Goal: Information Seeking & Learning: Compare options

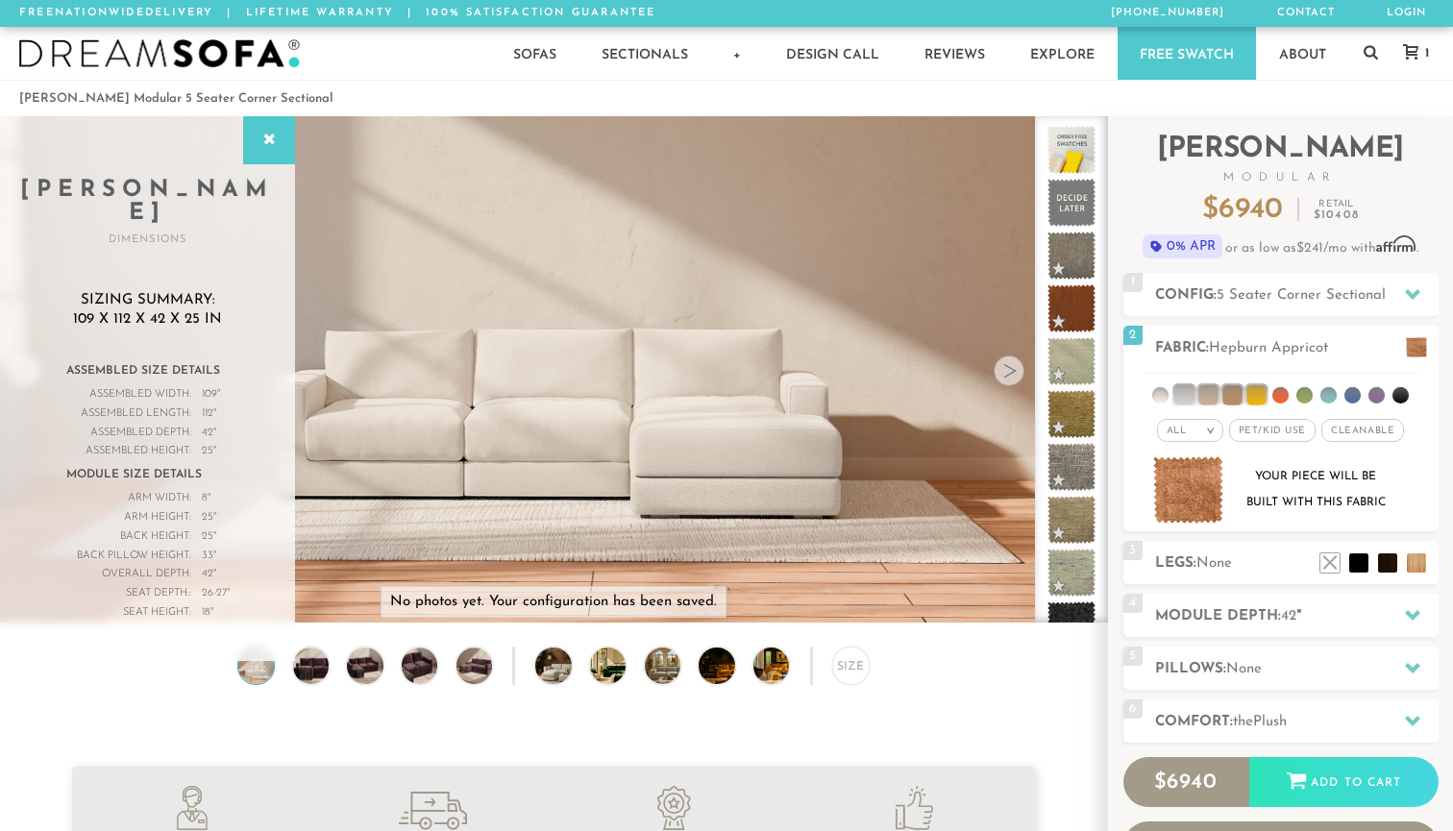
scroll to position [21344, 1453]
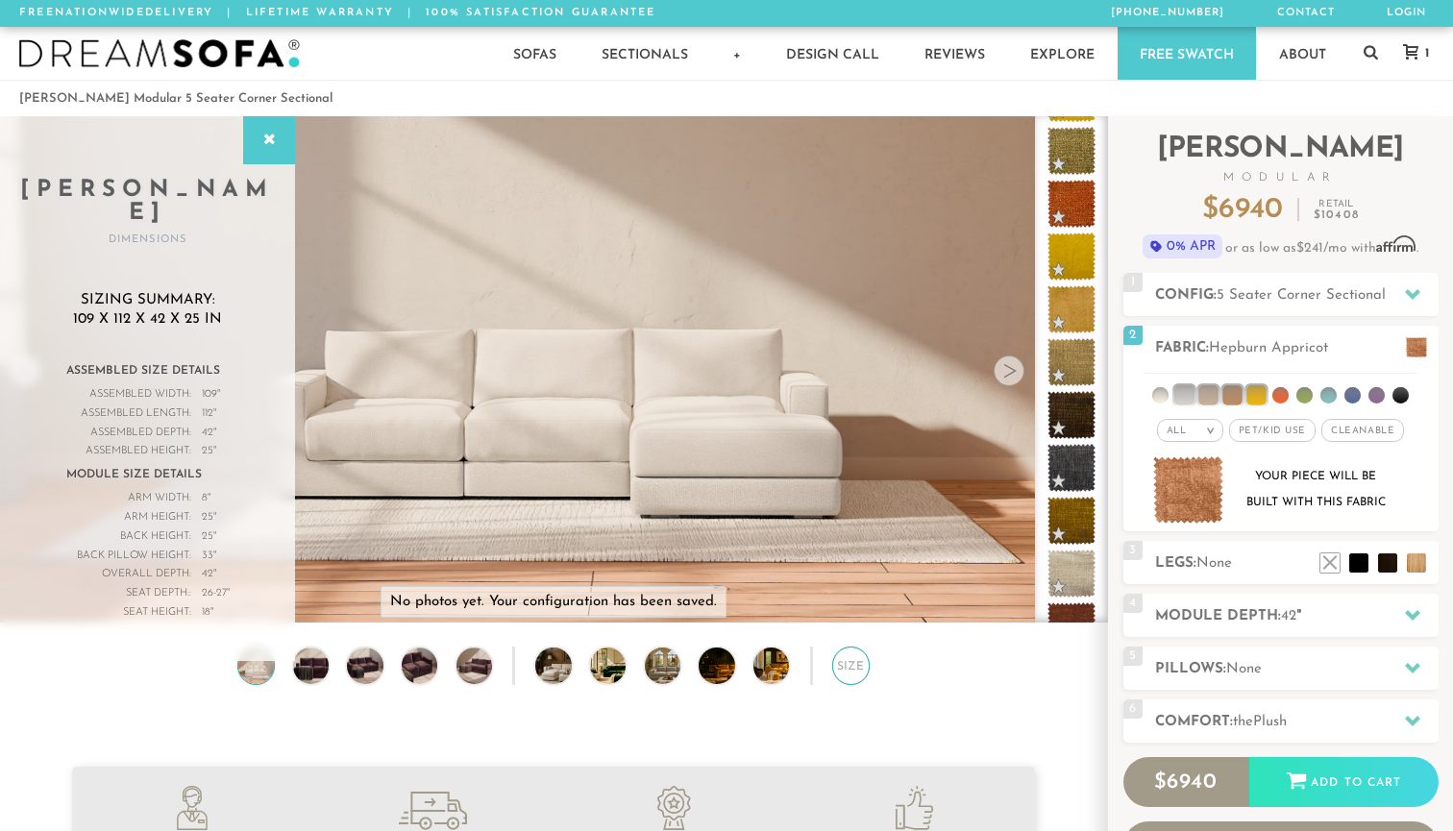
click at [857, 662] on div "Size" at bounding box center [850, 665] width 37 height 37
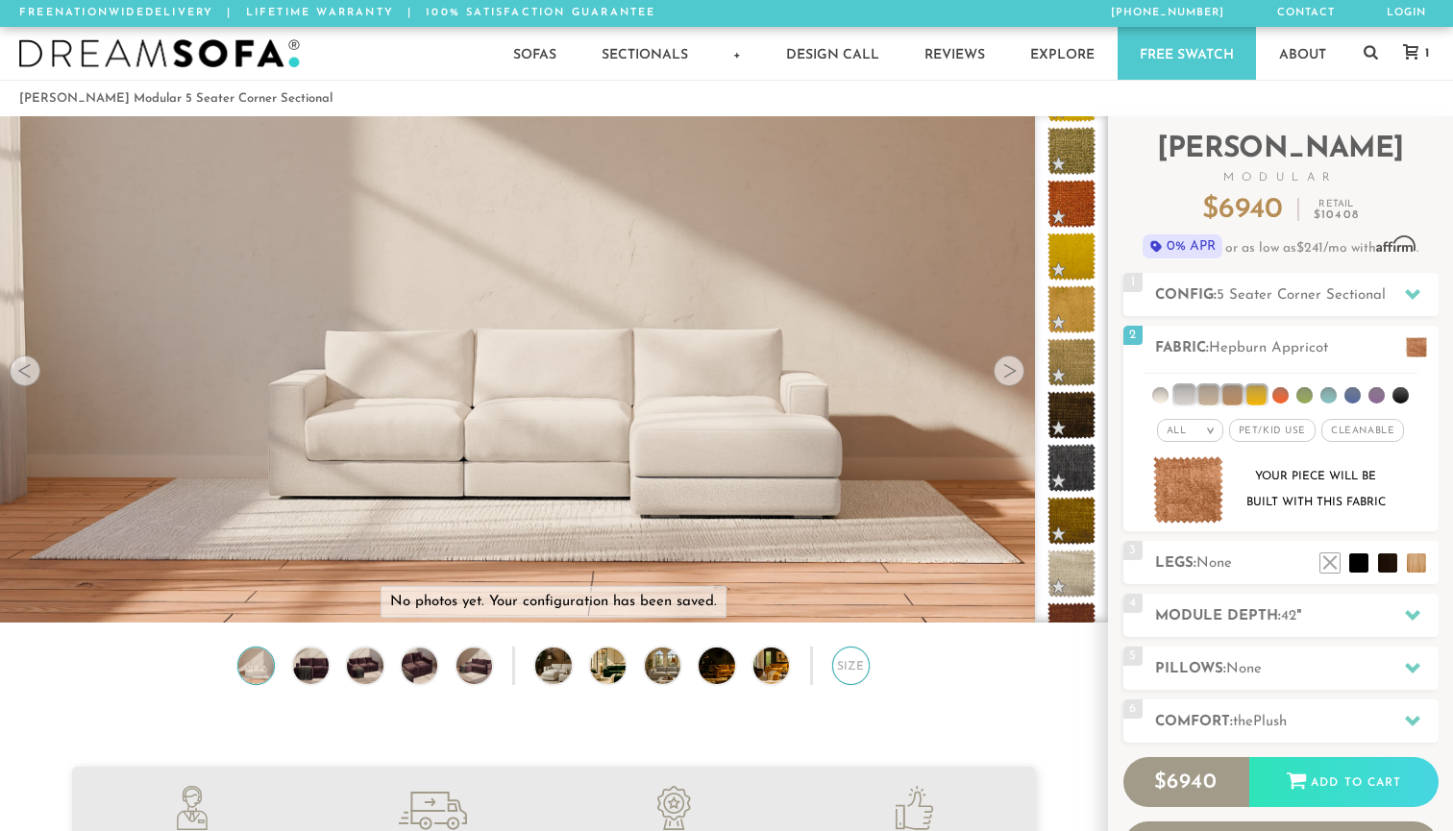
click at [857, 662] on div "Size" at bounding box center [850, 665] width 37 height 37
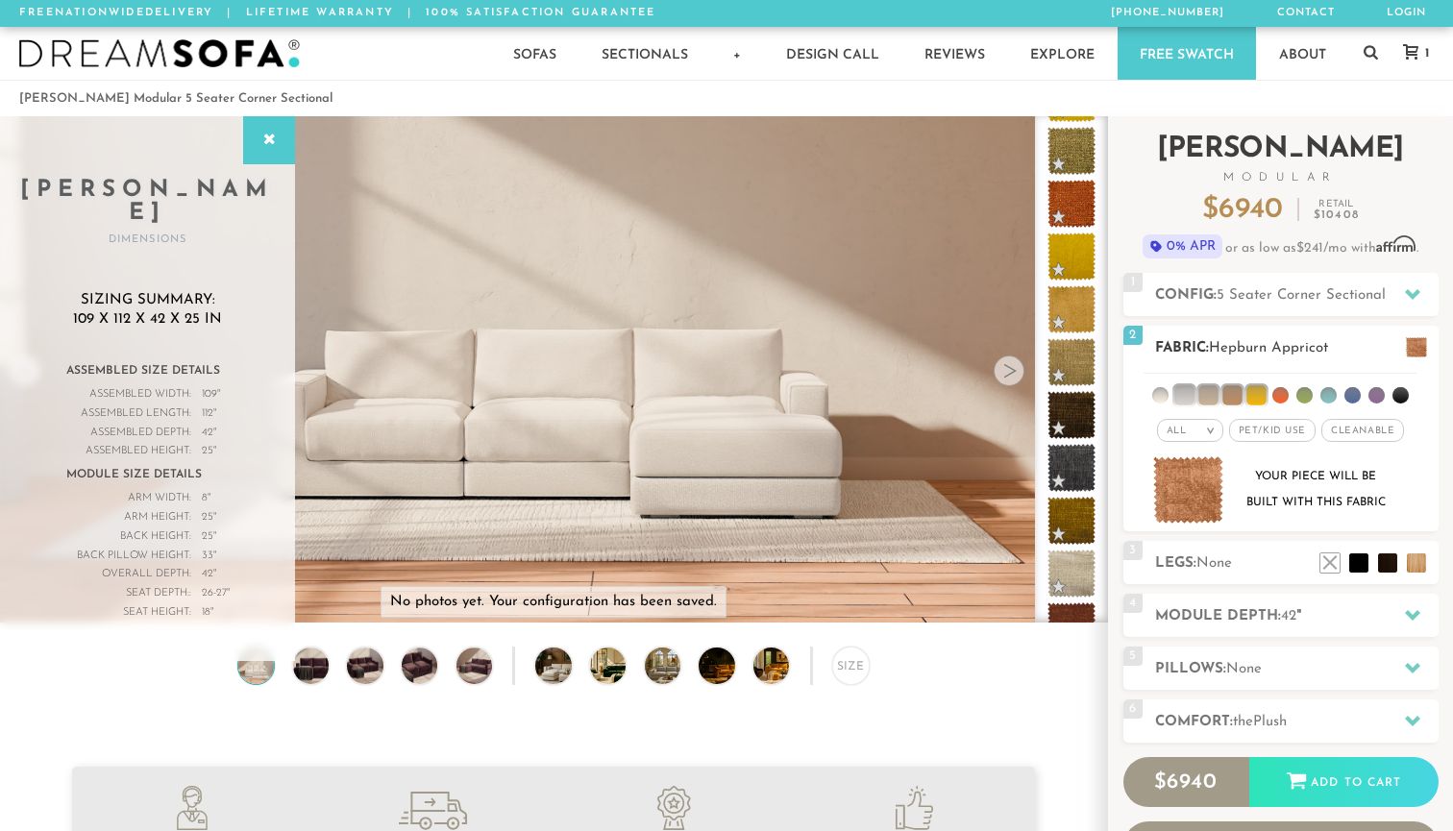
click at [1357, 344] on h2 "Fabric: Hepburn Appricot" at bounding box center [1296, 348] width 283 height 22
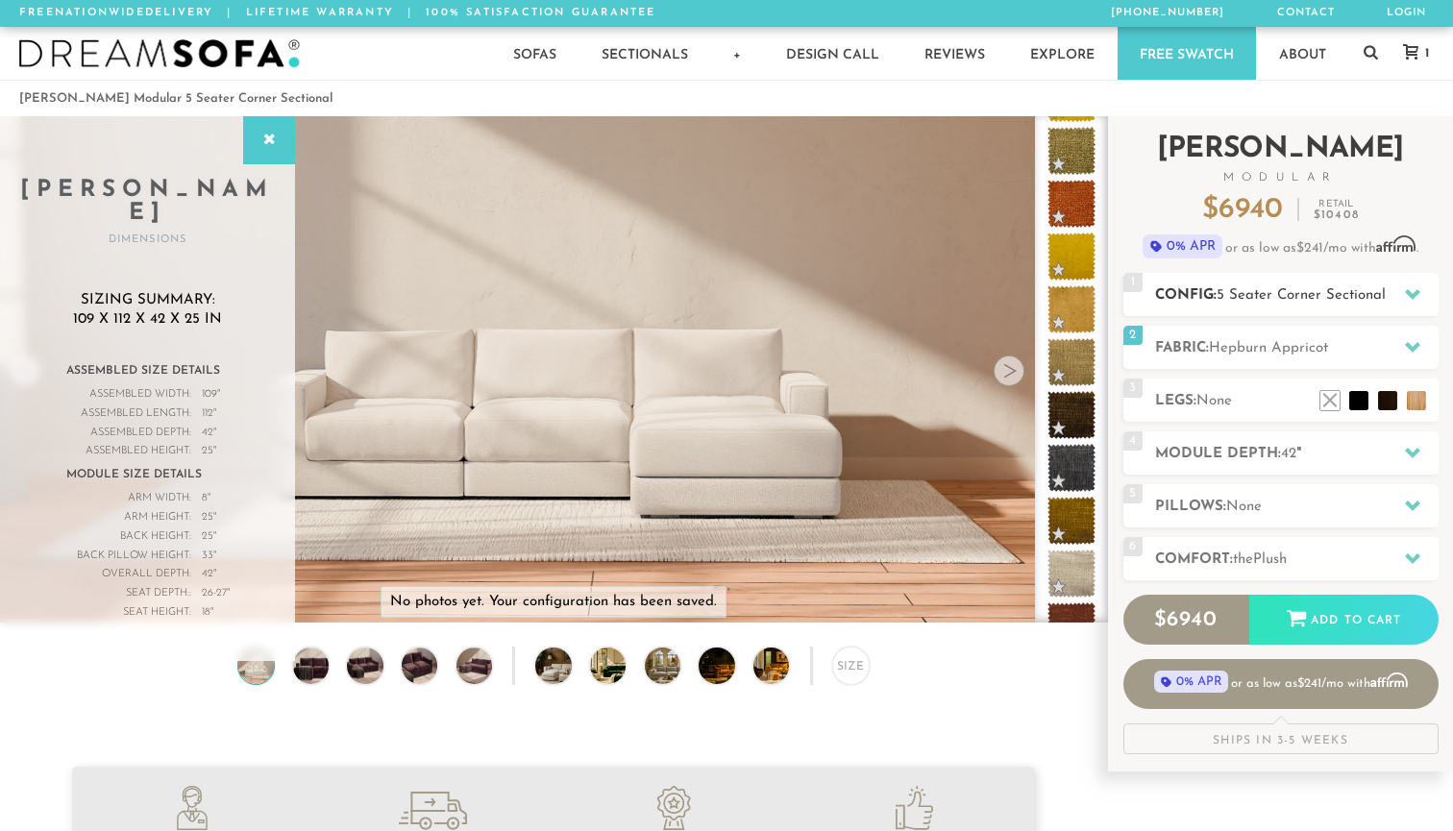
click at [1408, 288] on icon at bounding box center [1412, 293] width 15 height 15
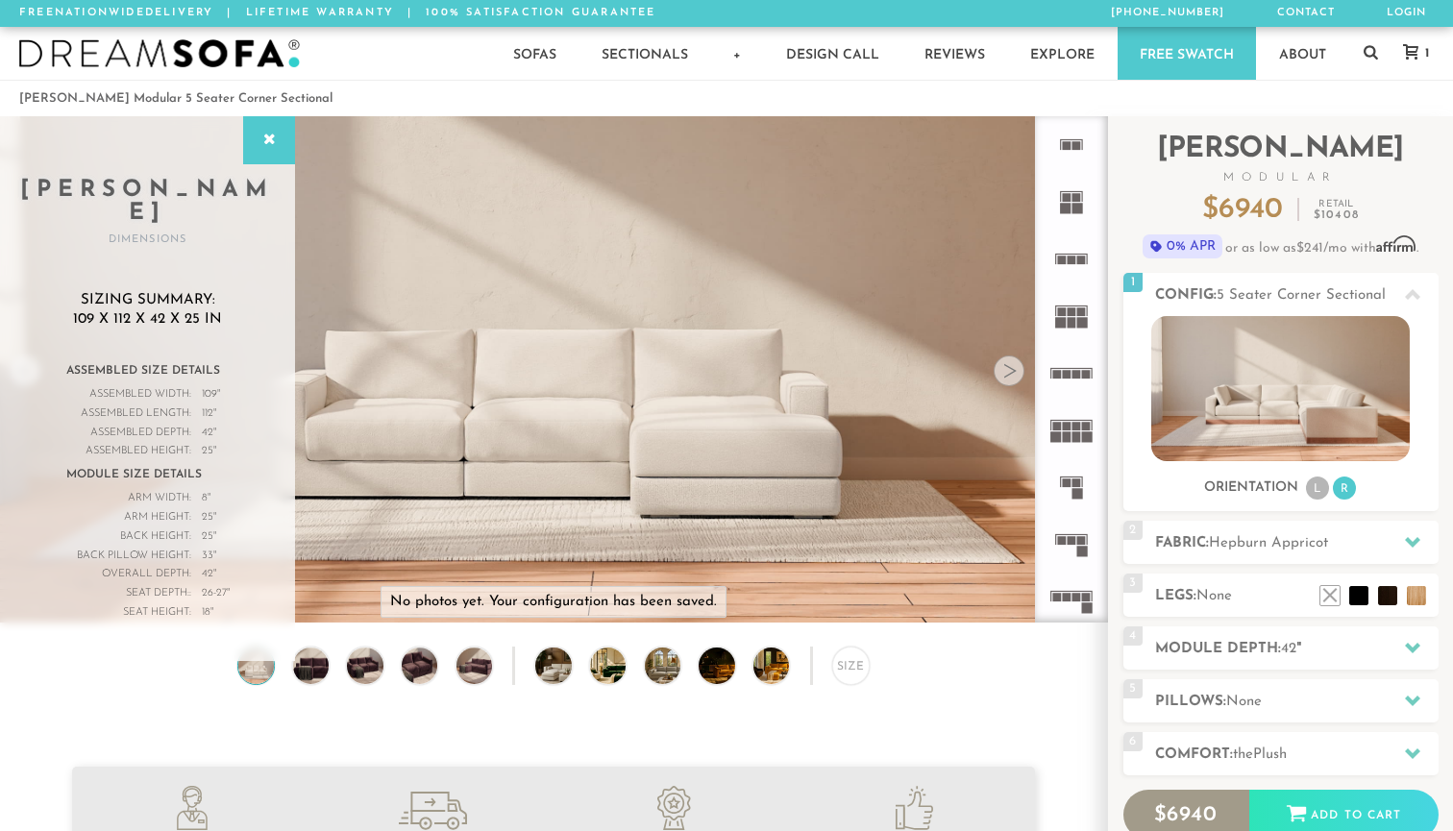
click at [1077, 687] on icon at bounding box center [1070, 715] width 57 height 57
click at [1075, 649] on rect at bounding box center [1076, 653] width 9 height 9
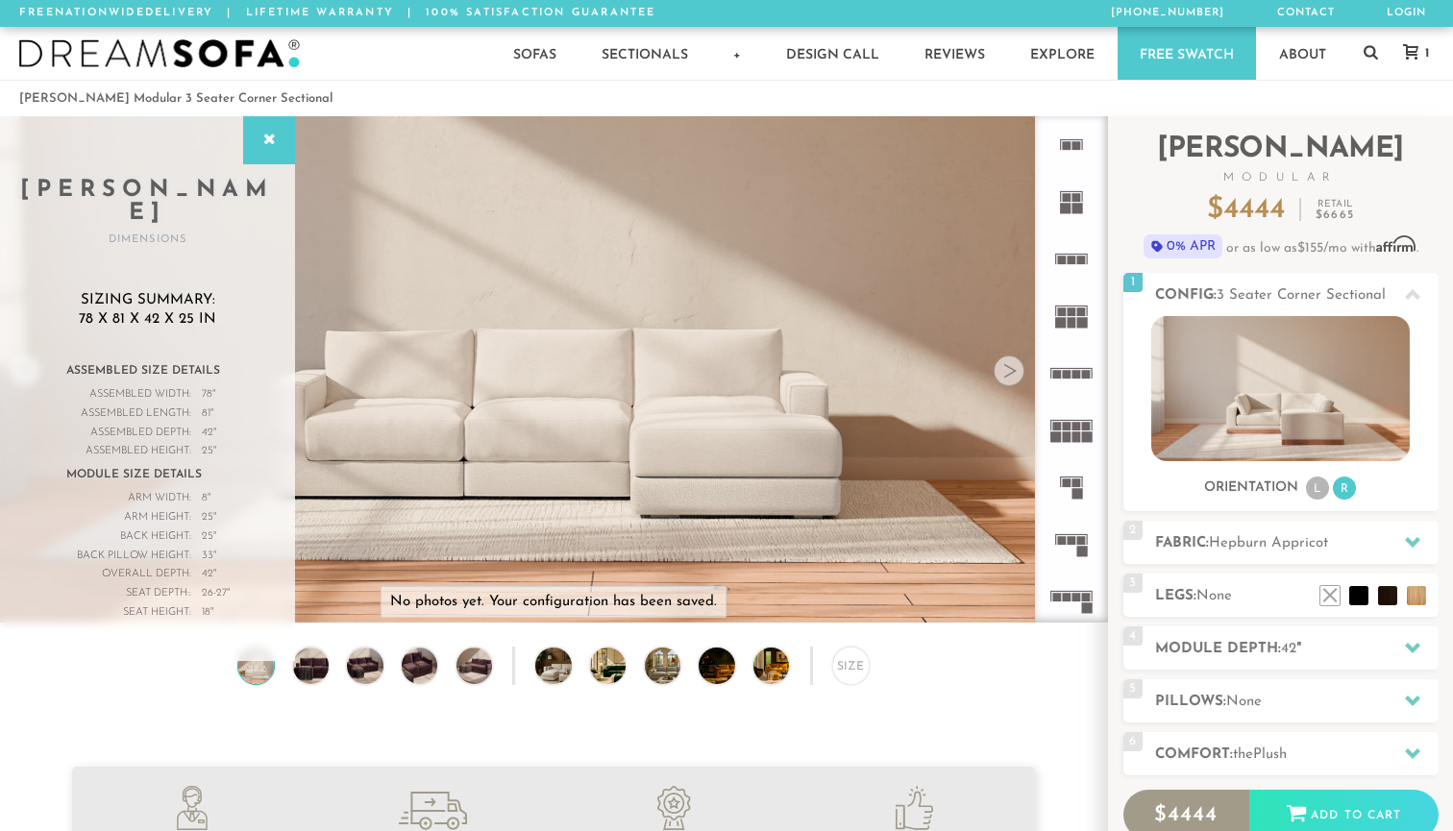
click at [1080, 594] on rect at bounding box center [1076, 598] width 9 height 9
click at [1073, 649] on rect at bounding box center [1076, 653] width 9 height 9
click at [1073, 816] on rect at bounding box center [1076, 820] width 9 height 9
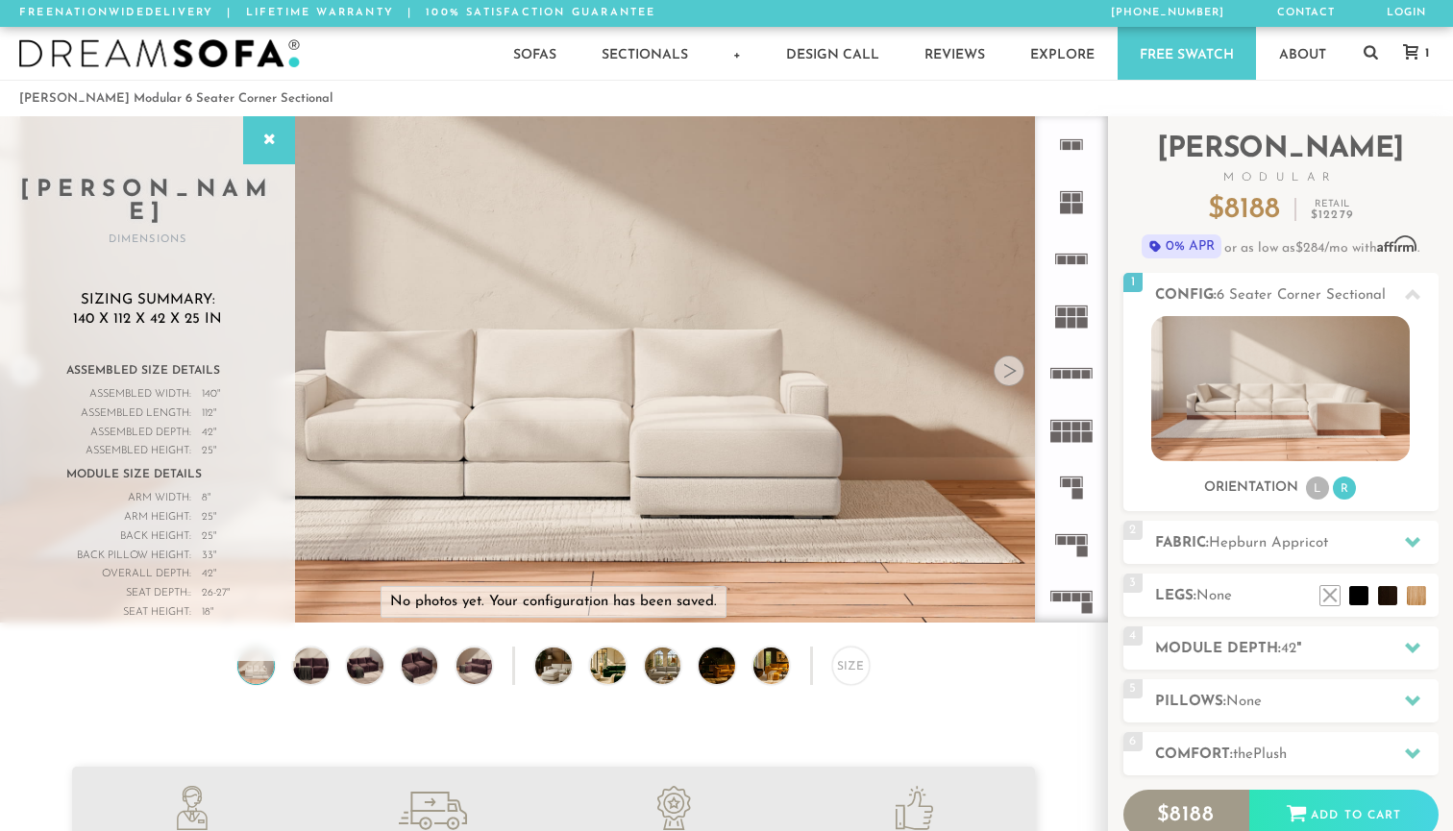
click at [1083, 758] on rect at bounding box center [1081, 762] width 9 height 9
click at [261, 142] on icon at bounding box center [268, 140] width 21 height 15
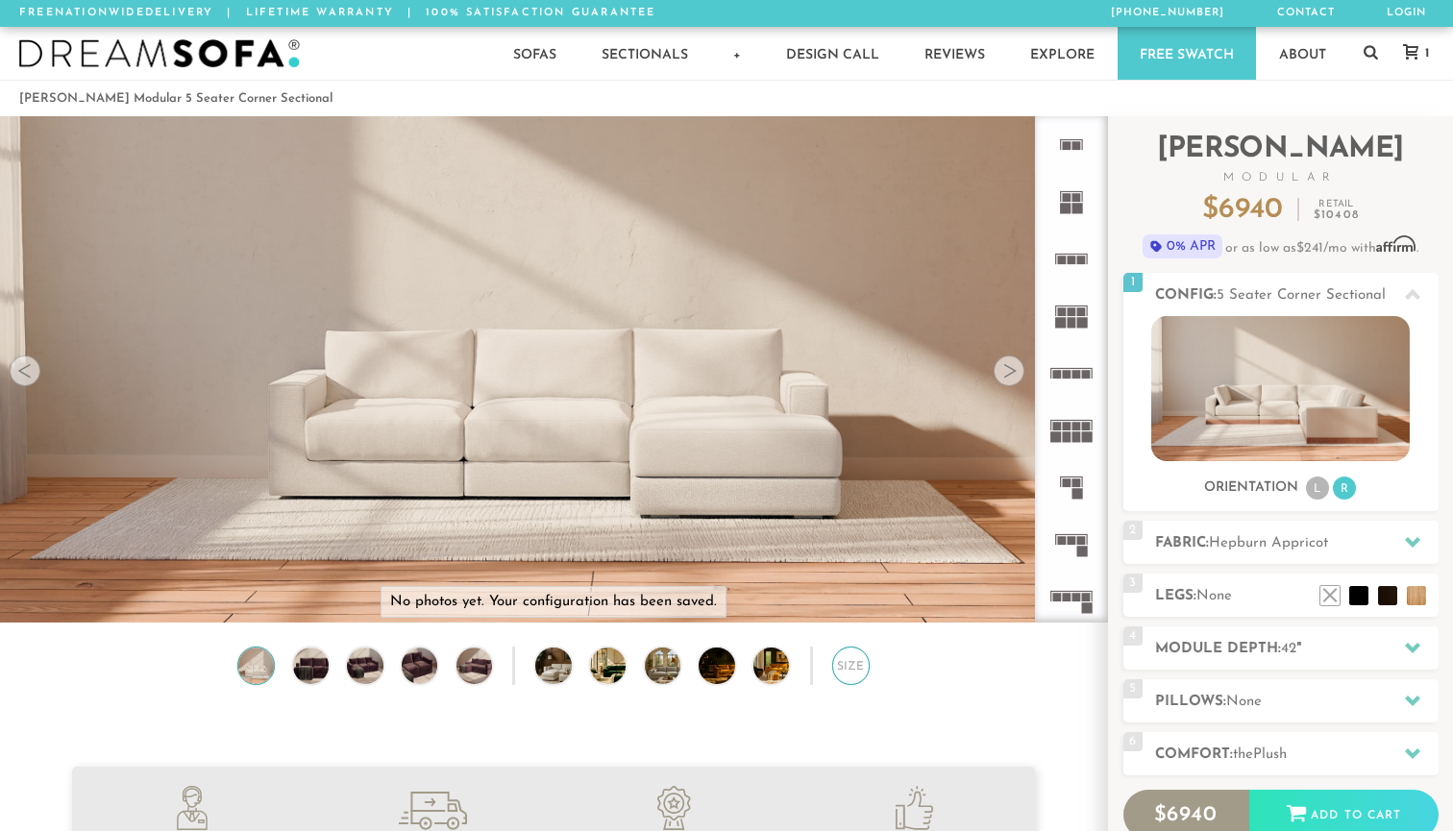
click at [856, 665] on div "Size" at bounding box center [850, 665] width 37 height 37
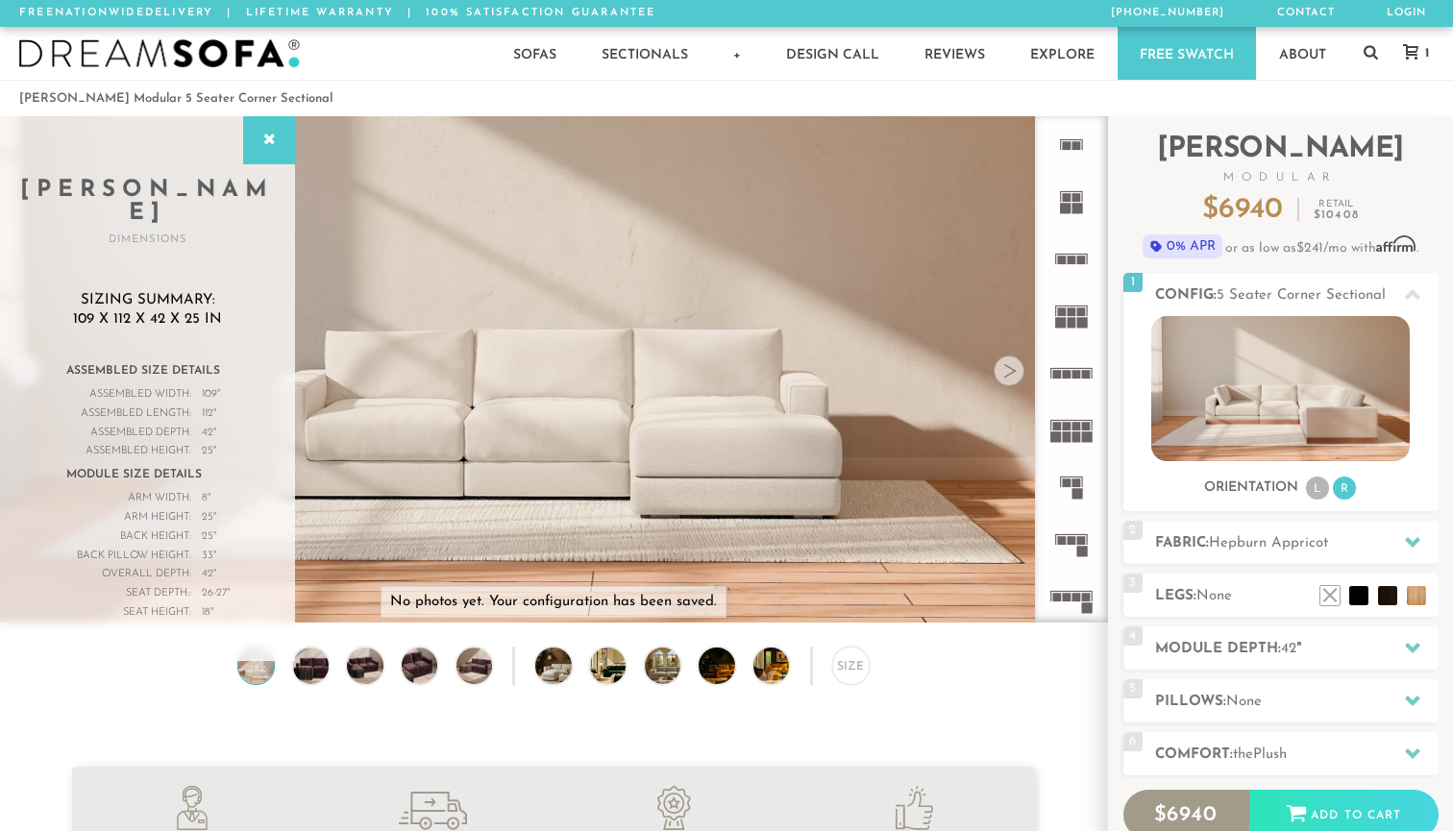
click at [1085, 801] on icon at bounding box center [1070, 829] width 57 height 57
click at [1080, 706] on rect at bounding box center [1081, 710] width 9 height 9
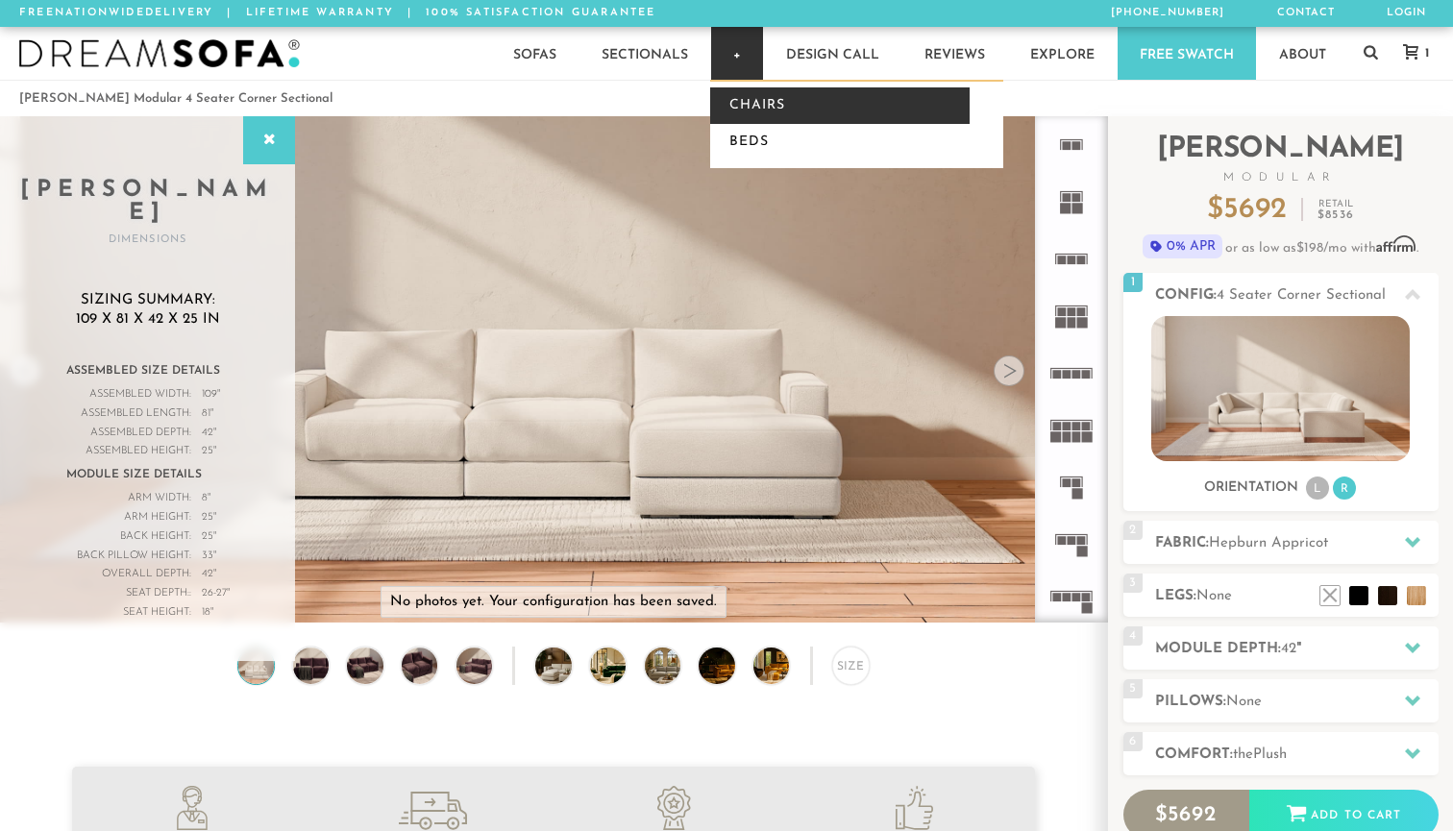
click at [746, 110] on link "Chairs" at bounding box center [839, 105] width 259 height 37
